Goal: Use online tool/utility: Use online tool/utility

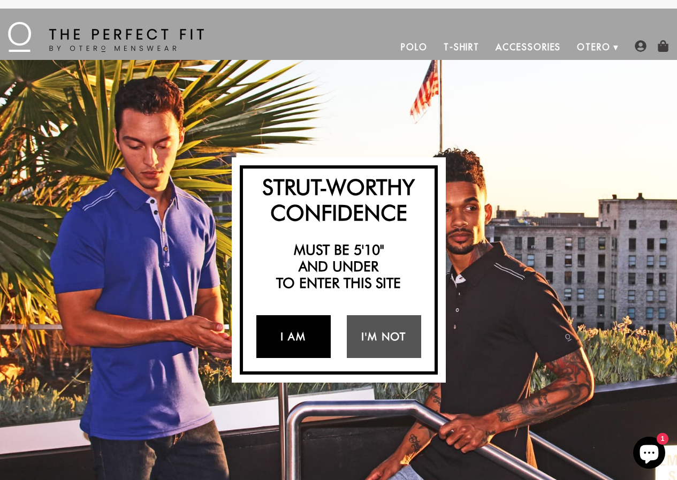
click at [304, 345] on link "I Am" at bounding box center [293, 336] width 74 height 43
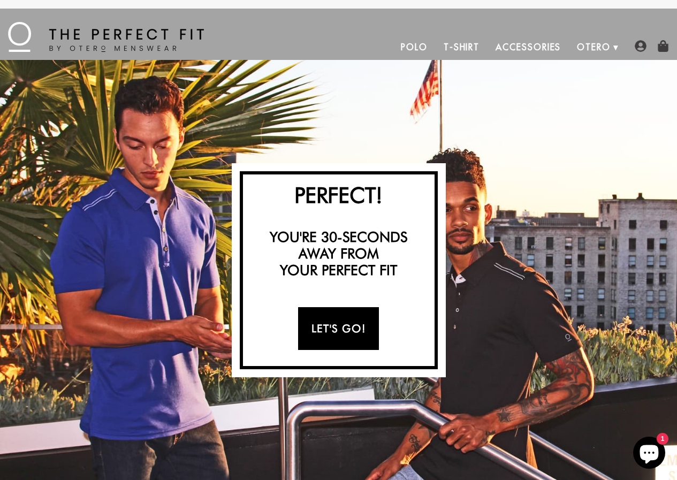
click at [345, 321] on link "Let's Go!" at bounding box center [338, 328] width 81 height 43
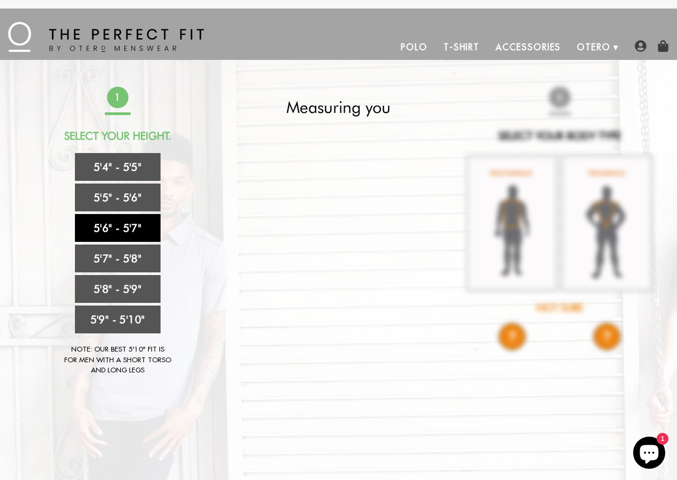
click at [131, 228] on link "5'6" - 5'7"" at bounding box center [118, 228] width 86 height 28
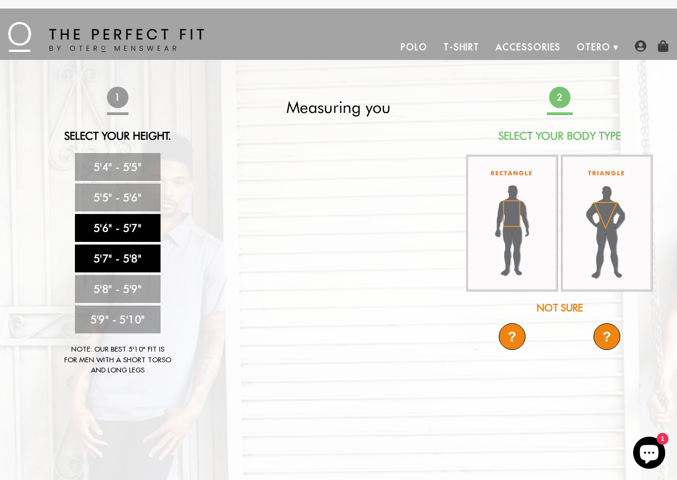
click at [121, 262] on link "5'7" - 5'8"" at bounding box center [118, 259] width 86 height 28
click at [608, 216] on img at bounding box center [607, 223] width 92 height 137
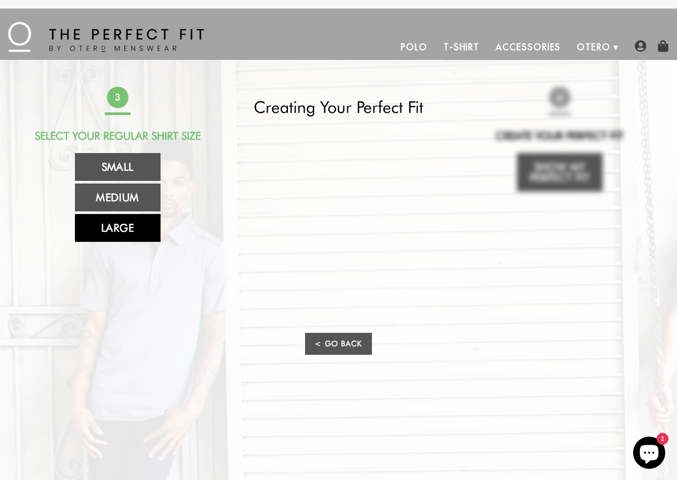
click at [131, 230] on link "Large" at bounding box center [118, 228] width 86 height 28
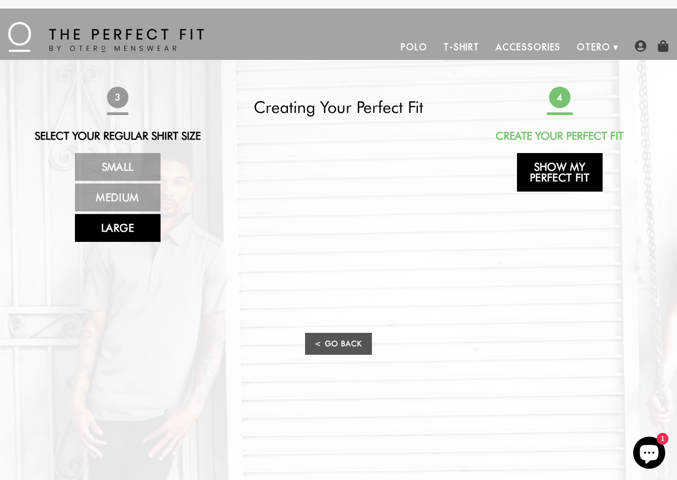
click at [568, 178] on link "Show My Perfect Fit" at bounding box center [560, 172] width 86 height 39
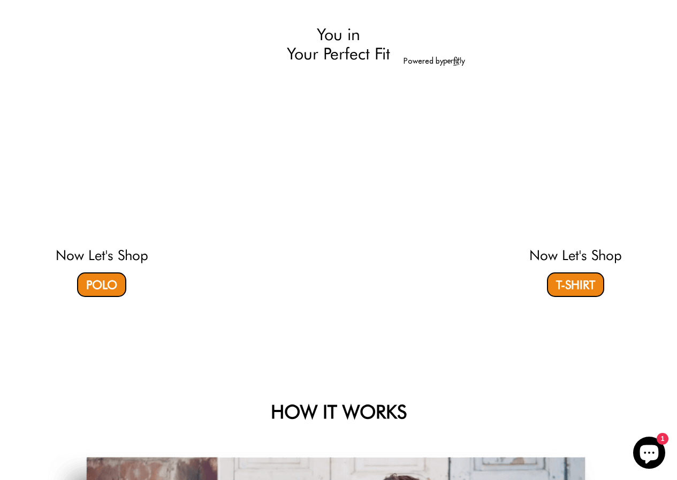
select select "57-58"
select select "triangle"
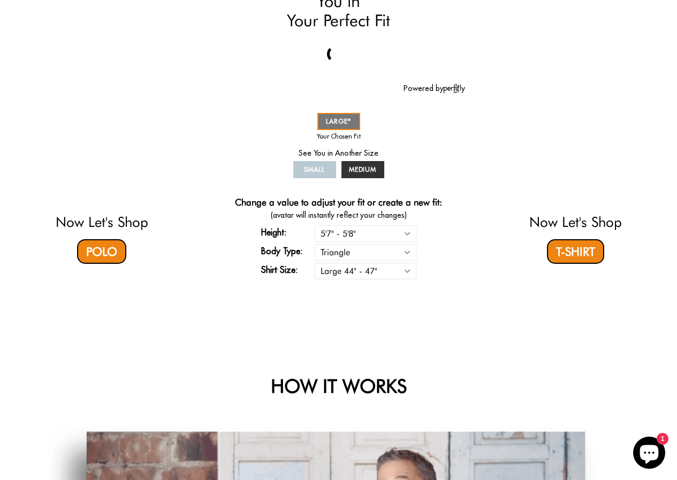
scroll to position [107, 0]
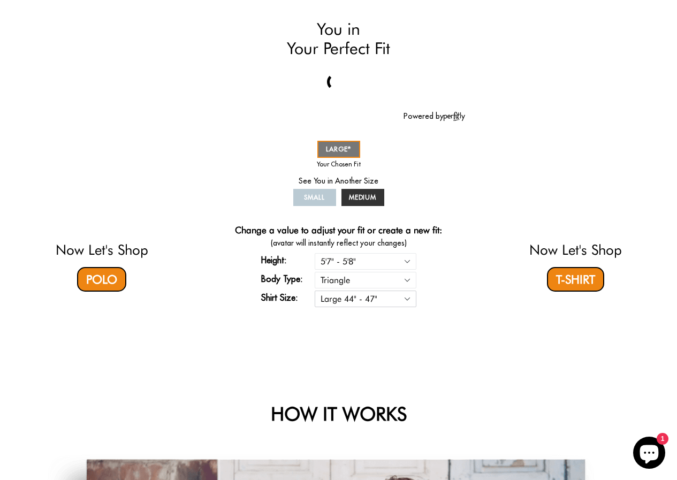
click at [410, 299] on select "Small 36" - 39" Medium 40" - 43" Large 44" - 47"" at bounding box center [366, 299] width 102 height 17
select select "M"
click at [315, 291] on select "Small 36" - 39" Medium 40" - 43" Large 44" - 47"" at bounding box center [366, 299] width 102 height 17
select select "57-58"
select select "triangle"
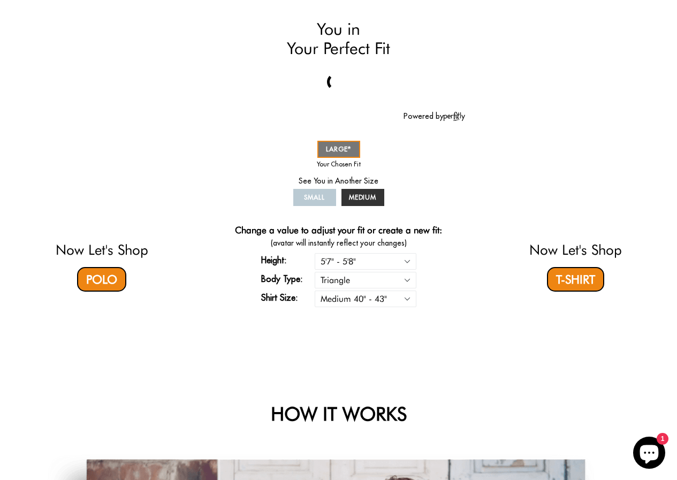
select select "M"
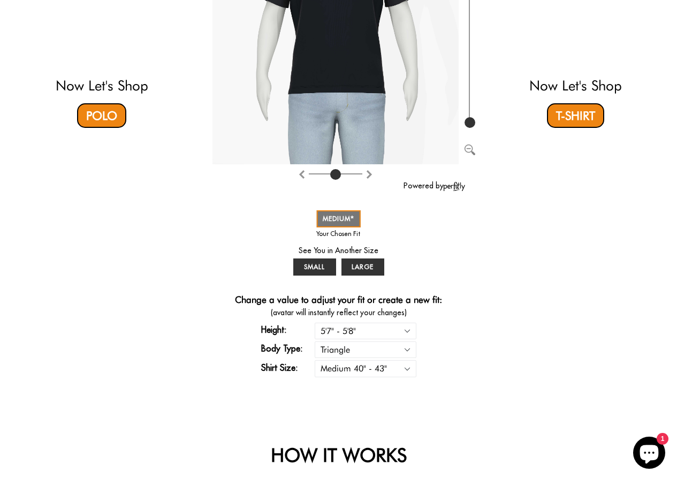
scroll to position [268, 0]
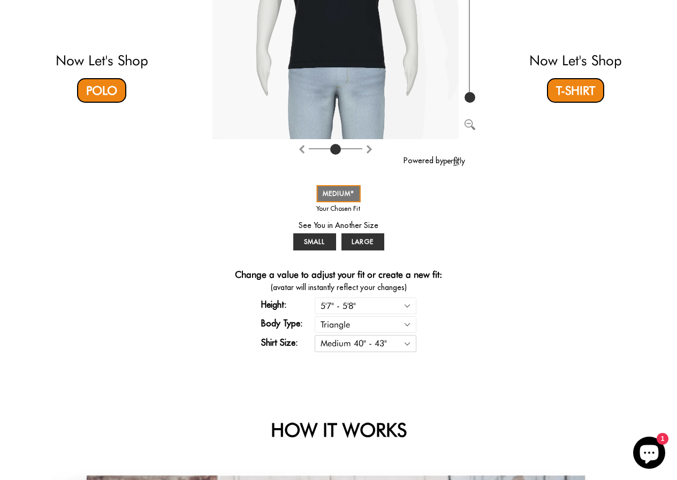
click at [408, 342] on select "Small 36" - 39" Medium 40" - 43" Large 44" - 47"" at bounding box center [366, 343] width 102 height 17
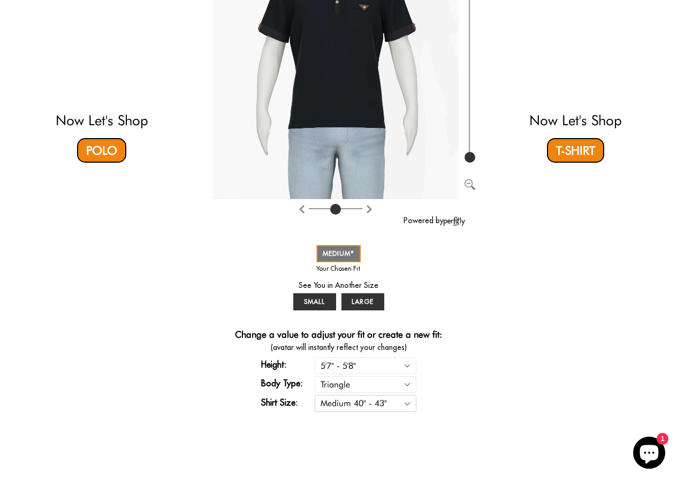
scroll to position [161, 0]
